Goal: Task Accomplishment & Management: Manage account settings

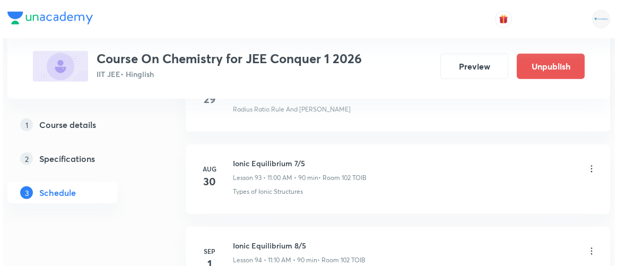
scroll to position [8375, 0]
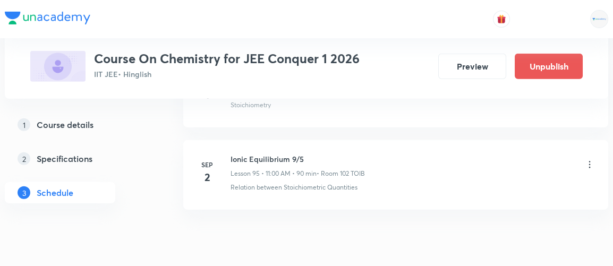
click at [589, 159] on icon at bounding box center [589, 164] width 11 height 11
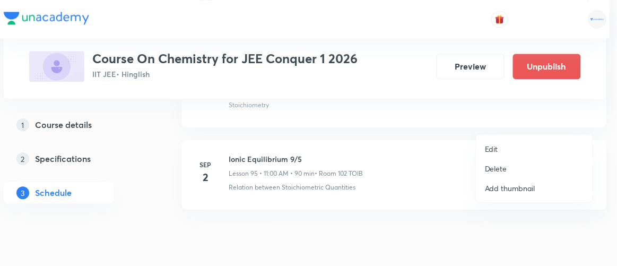
click at [496, 154] on li "Edit" at bounding box center [535, 149] width 116 height 20
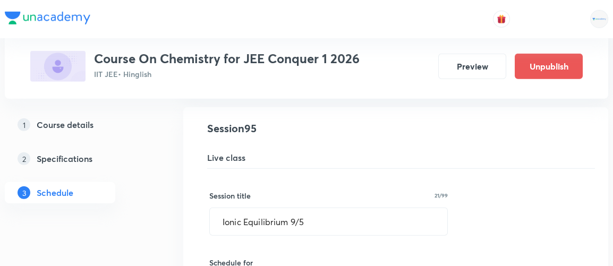
scroll to position [7860, 0]
click at [308, 209] on input "Ionic Equilibrium 9/5" at bounding box center [328, 222] width 237 height 27
type input "I"
drag, startPoint x: 297, startPoint y: 187, endPoint x: 184, endPoint y: 188, distance: 113.1
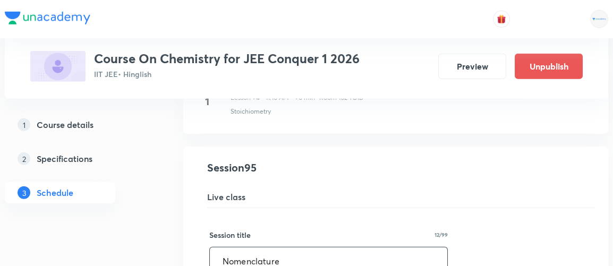
scroll to position [7825, 0]
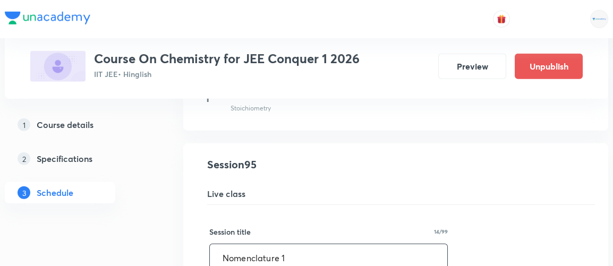
type input "Nomenclature 1"
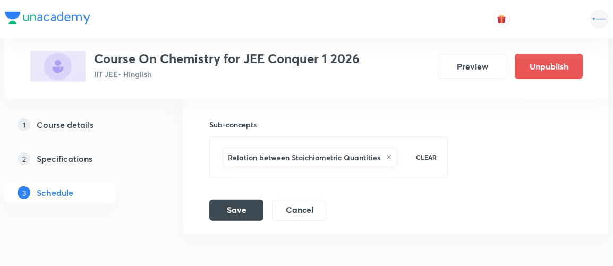
scroll to position [8272, 0]
click at [235, 198] on button "Save" at bounding box center [236, 208] width 54 height 21
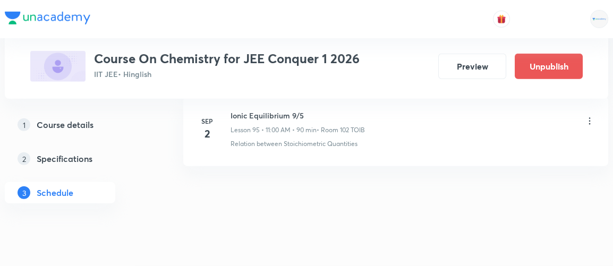
scroll to position [7889, 0]
